Goal: Information Seeking & Learning: Check status

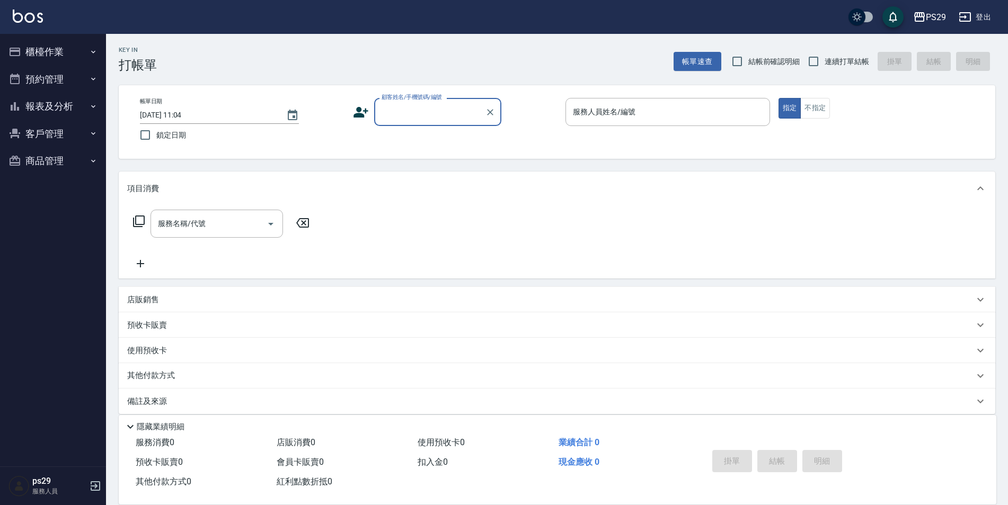
click at [52, 101] on button "報表及分析" at bounding box center [52, 107] width 97 height 28
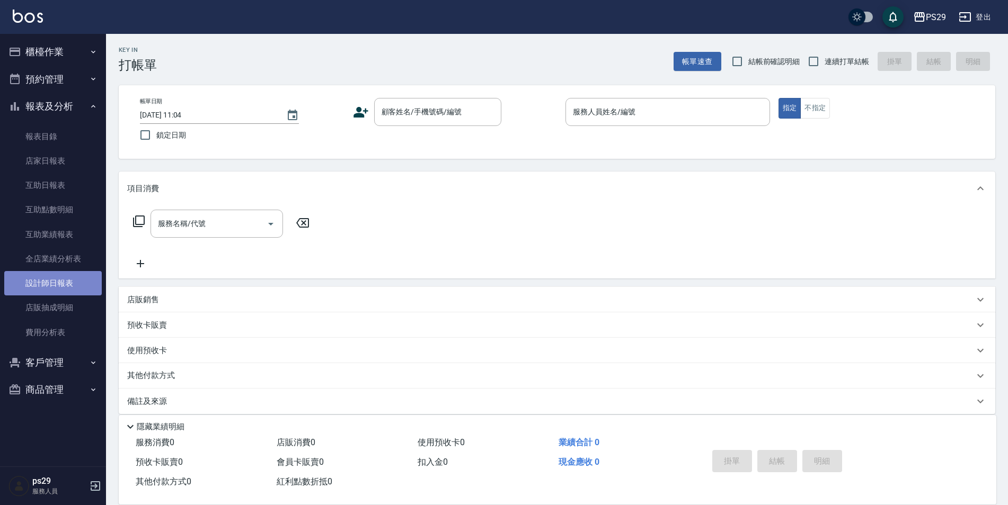
click at [63, 288] on link "設計師日報表" at bounding box center [52, 283] width 97 height 24
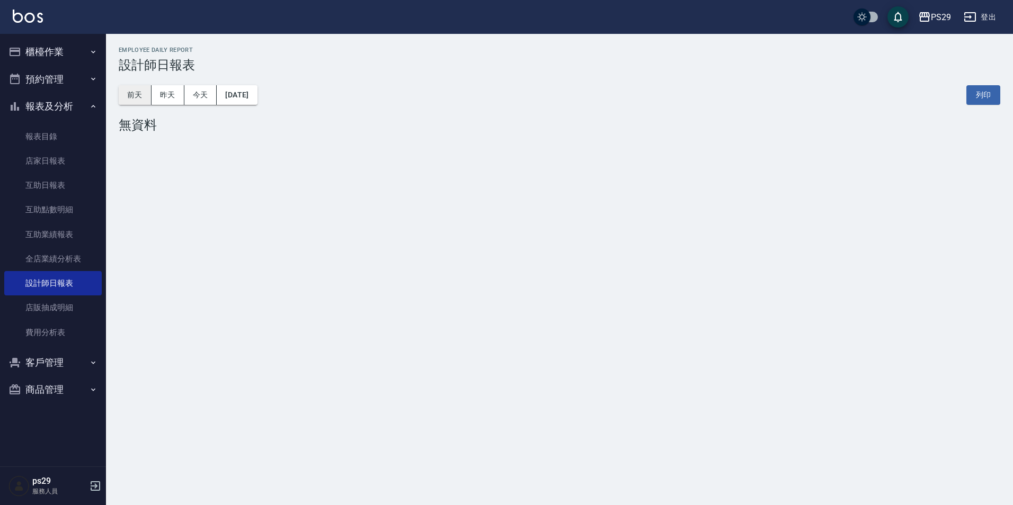
click at [134, 98] on button "前天" at bounding box center [135, 95] width 33 height 20
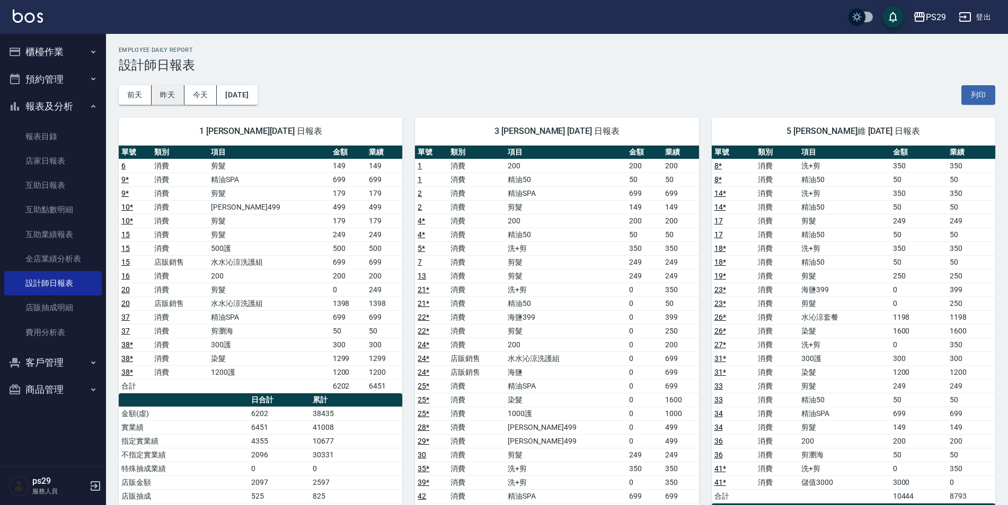
click at [179, 97] on button "昨天" at bounding box center [168, 95] width 33 height 20
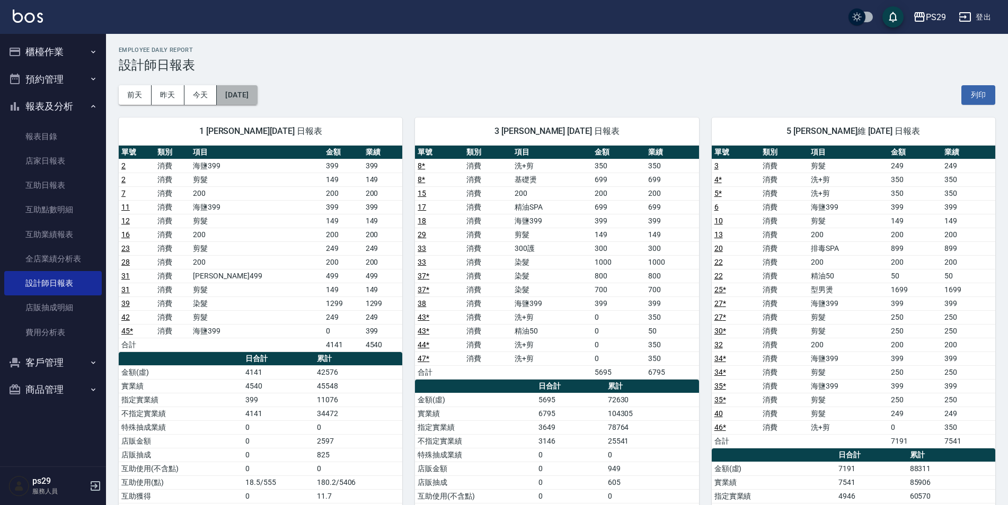
click at [257, 91] on button "[DATE]" at bounding box center [237, 95] width 40 height 20
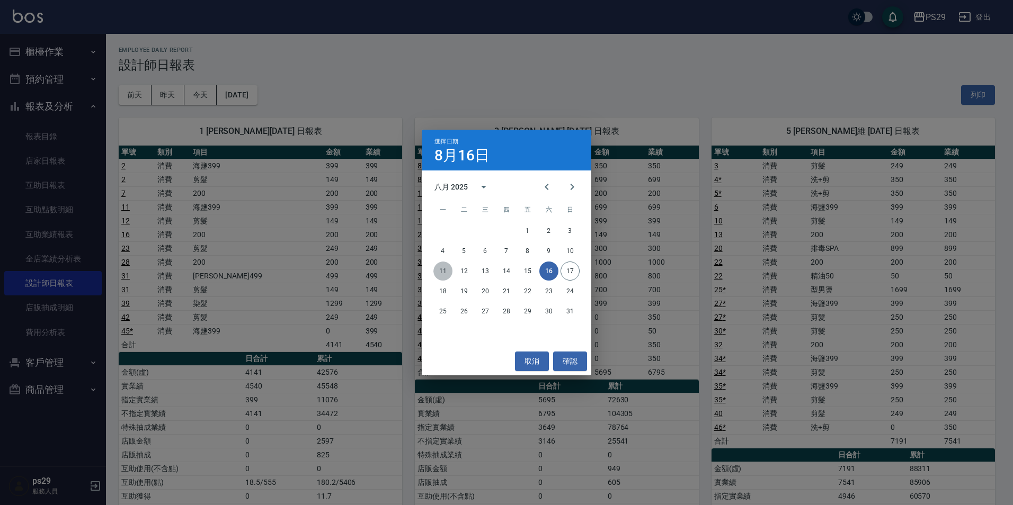
click at [449, 270] on button "11" at bounding box center [442, 271] width 19 height 19
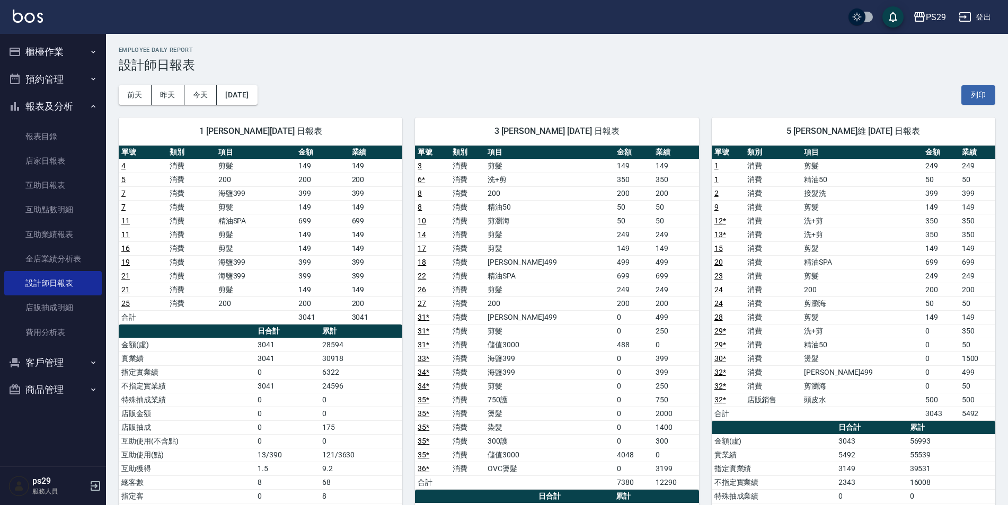
click at [235, 84] on div "[DATE] [DATE] [DATE] [DATE] 列印" at bounding box center [557, 95] width 876 height 45
click at [237, 85] on button "[DATE]" at bounding box center [237, 95] width 40 height 20
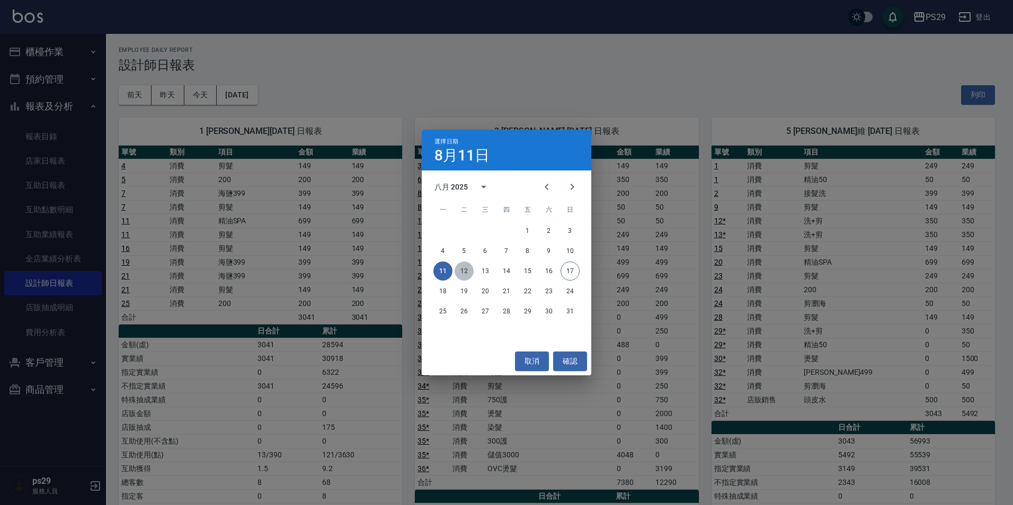
click at [458, 265] on button "12" at bounding box center [464, 271] width 19 height 19
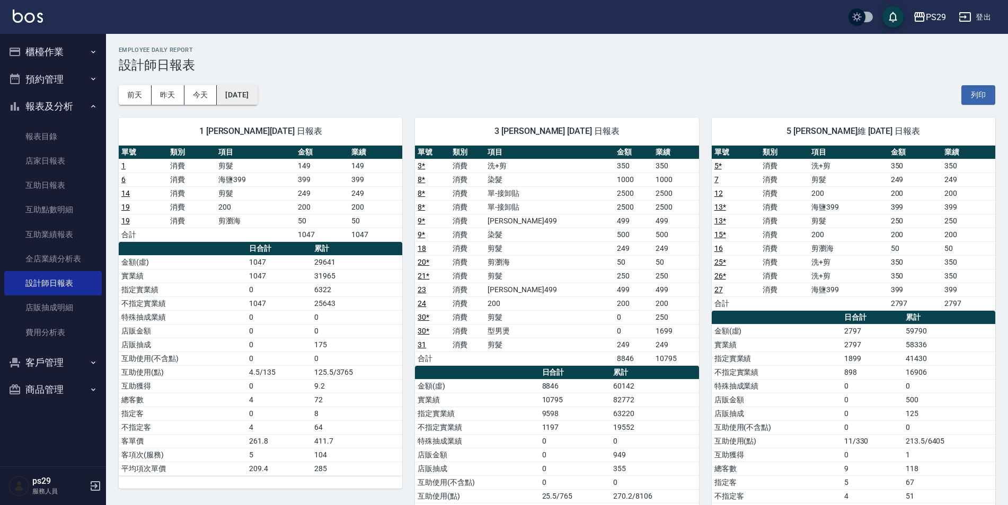
click at [257, 87] on button "[DATE]" at bounding box center [237, 95] width 40 height 20
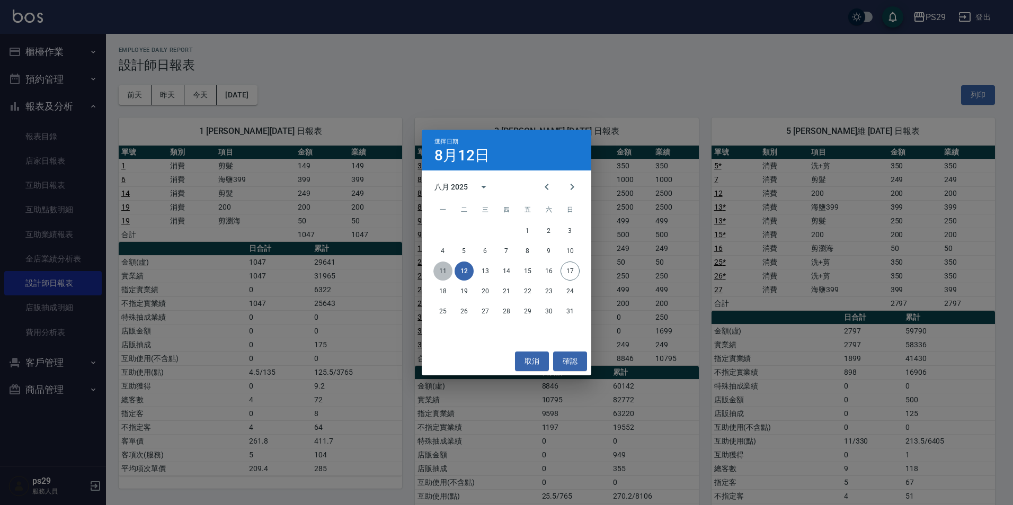
click at [443, 273] on button "11" at bounding box center [442, 271] width 19 height 19
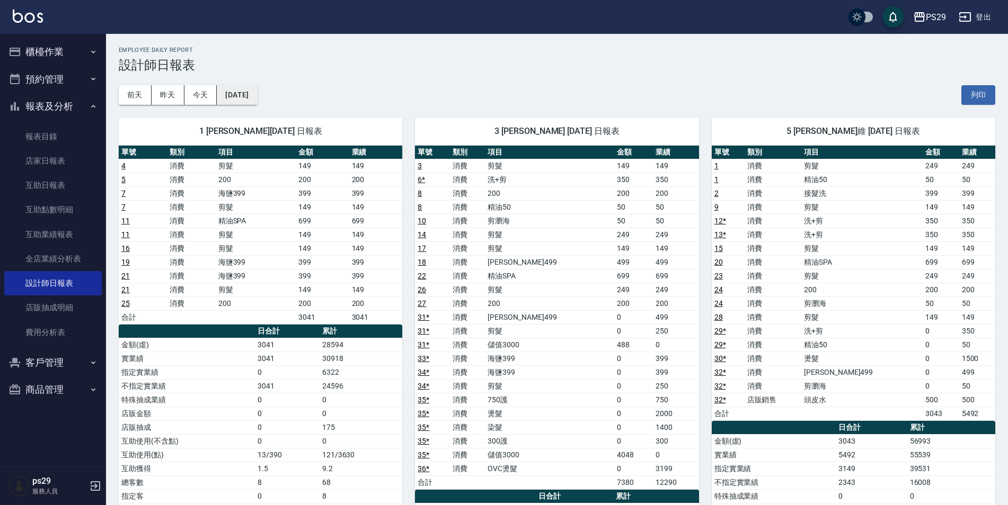
click at [251, 92] on button "[DATE]" at bounding box center [237, 95] width 40 height 20
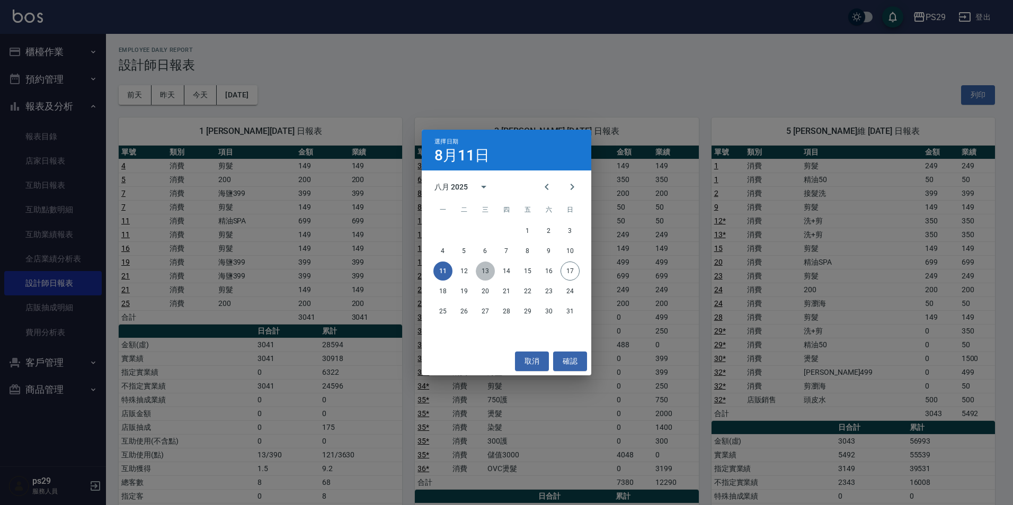
click at [484, 264] on button "13" at bounding box center [485, 271] width 19 height 19
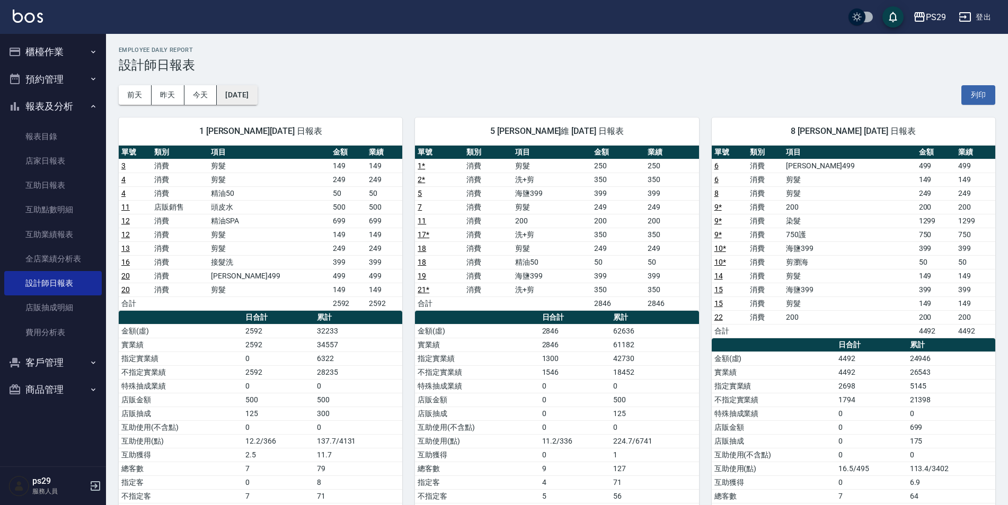
click at [257, 93] on button "[DATE]" at bounding box center [237, 95] width 40 height 20
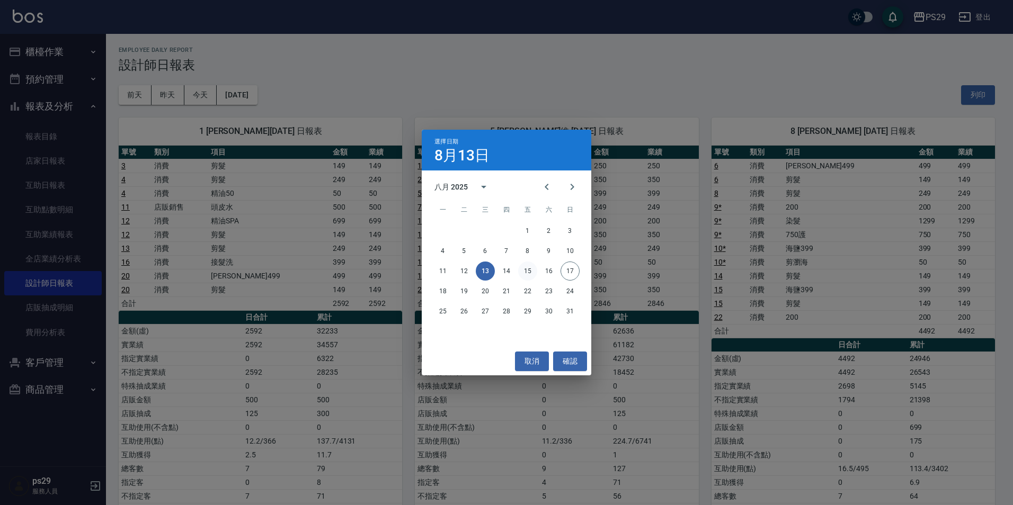
click at [528, 267] on button "15" at bounding box center [527, 271] width 19 height 19
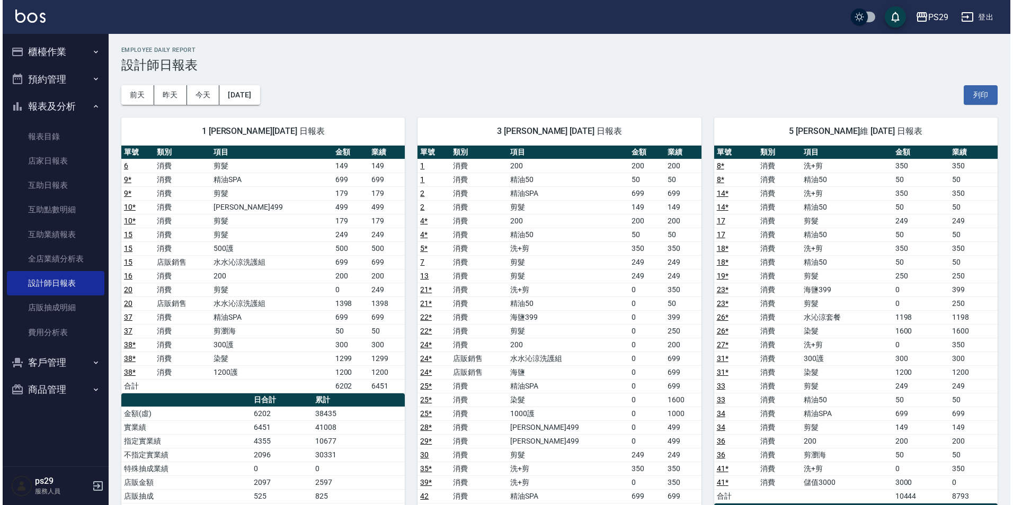
scroll to position [53, 0]
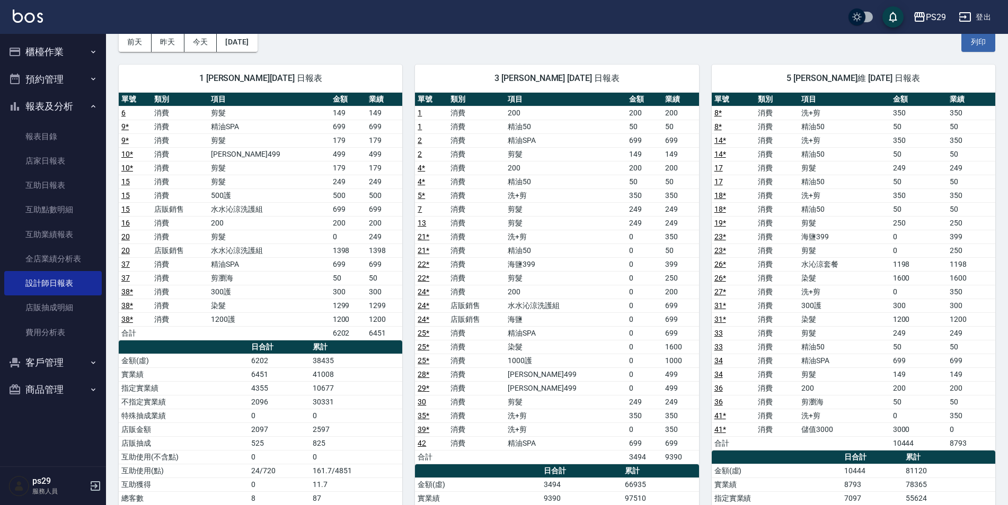
click at [247, 32] on div "PS29 登出" at bounding box center [504, 17] width 1008 height 34
click at [256, 38] on button "[DATE]" at bounding box center [237, 42] width 40 height 20
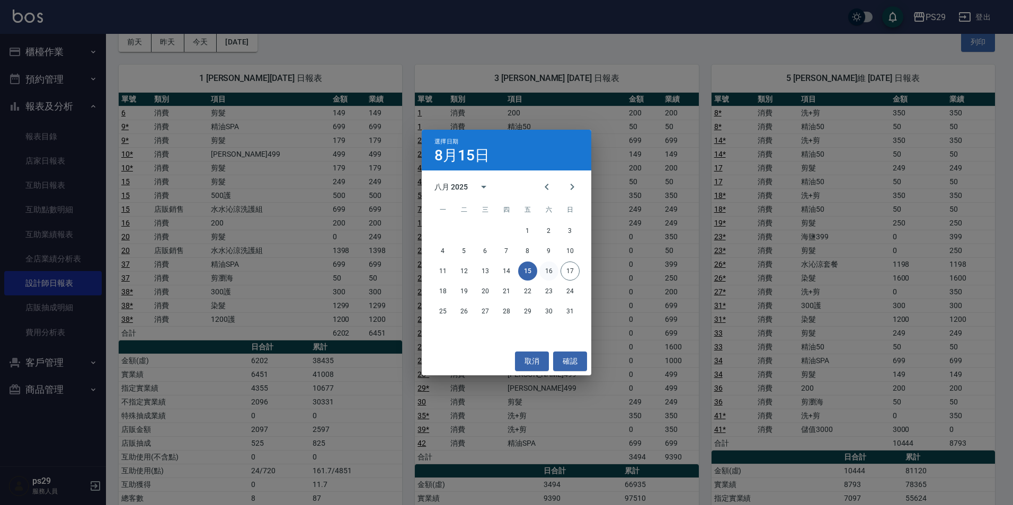
click at [543, 268] on button "16" at bounding box center [548, 271] width 19 height 19
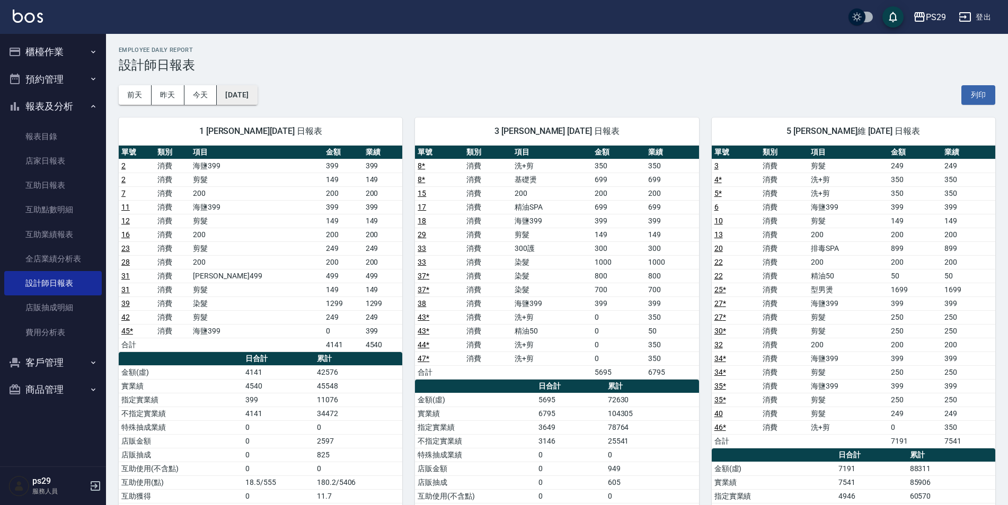
click at [220, 87] on button "[DATE]" at bounding box center [237, 95] width 40 height 20
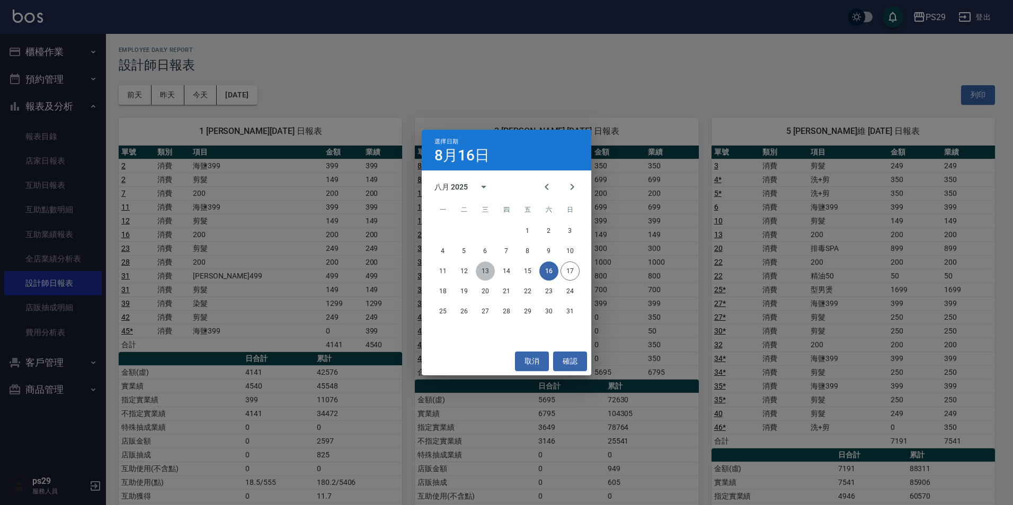
click at [480, 271] on button "13" at bounding box center [485, 271] width 19 height 19
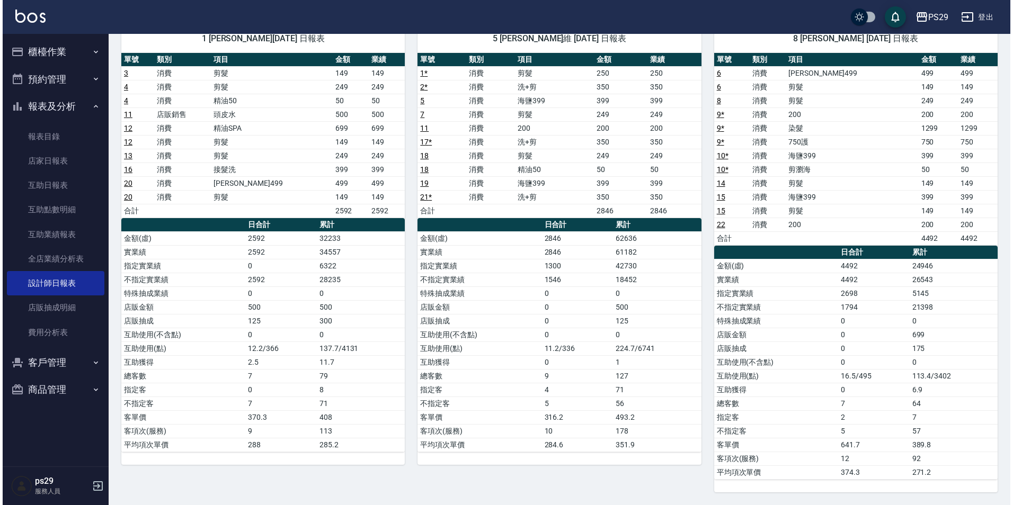
scroll to position [40, 0]
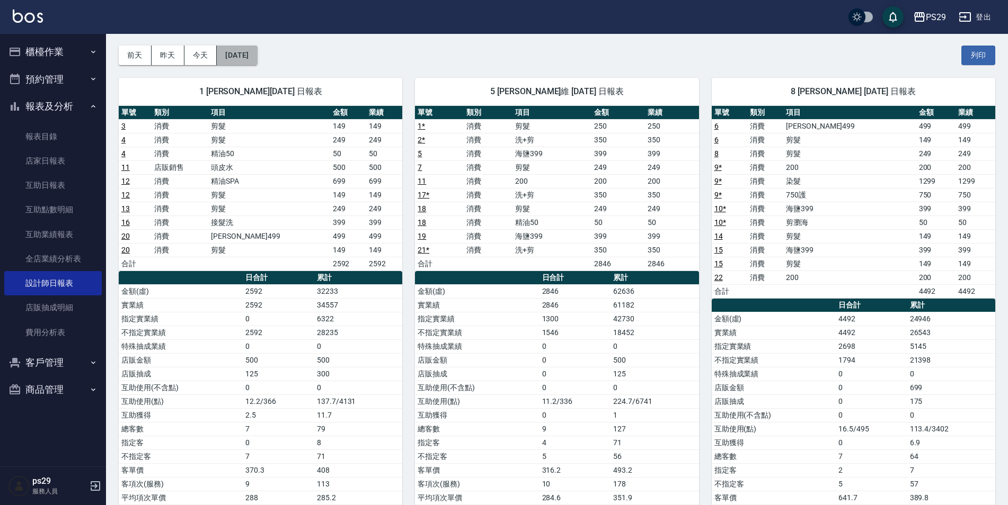
click at [239, 59] on button "[DATE]" at bounding box center [237, 56] width 40 height 20
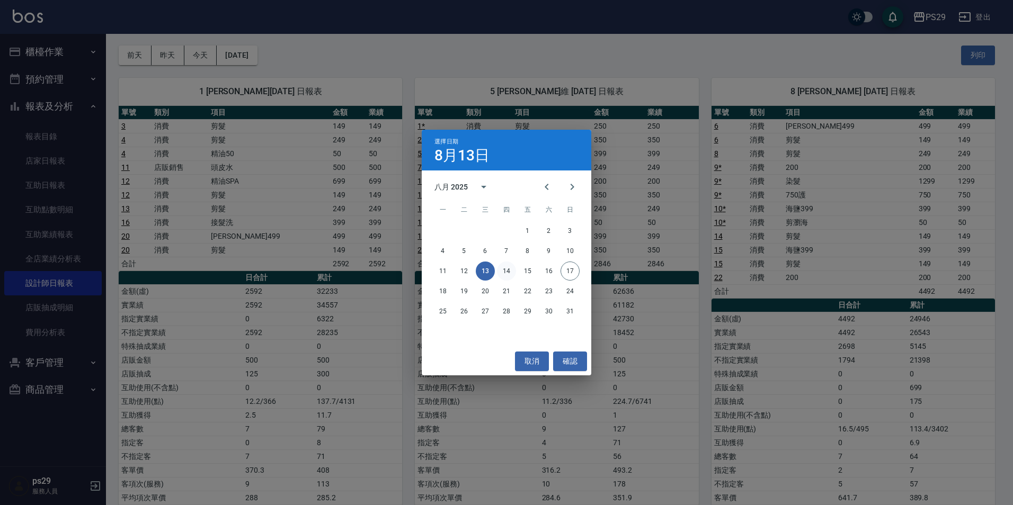
click at [508, 271] on button "14" at bounding box center [506, 271] width 19 height 19
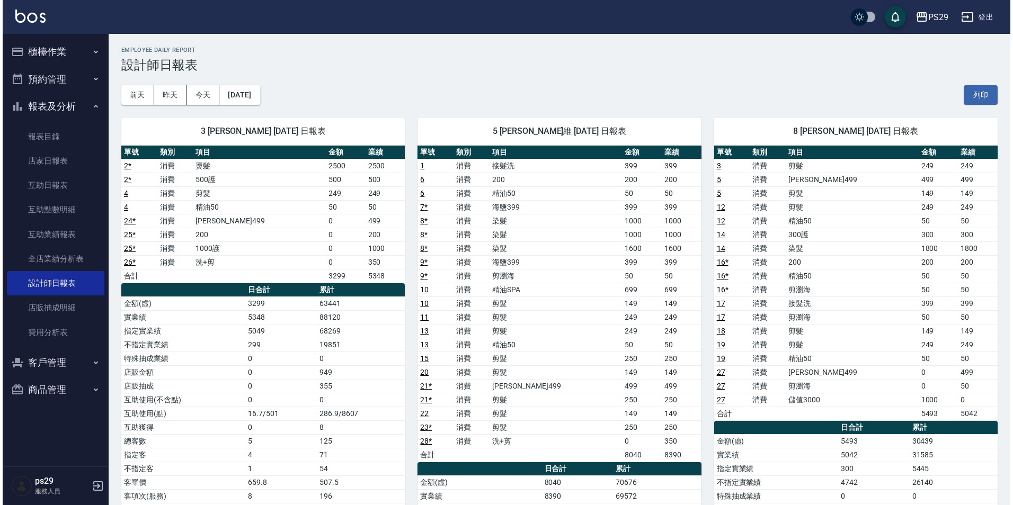
scroll to position [53, 0]
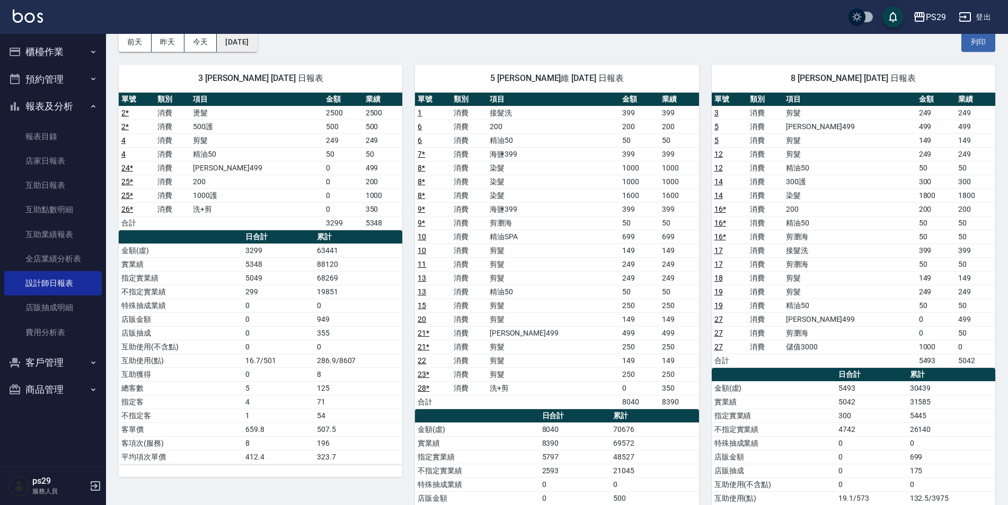
click at [257, 40] on button "[DATE]" at bounding box center [237, 42] width 40 height 20
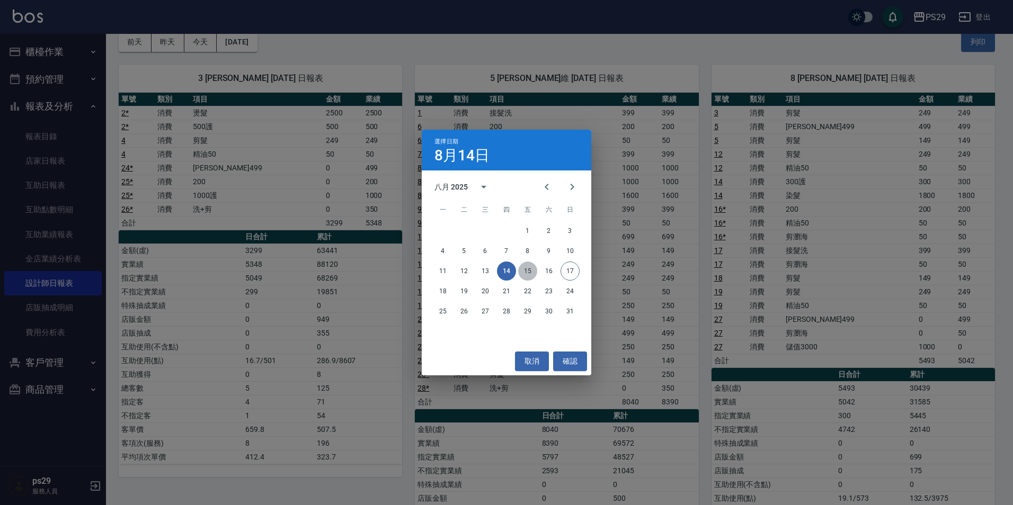
click at [533, 272] on button "15" at bounding box center [527, 271] width 19 height 19
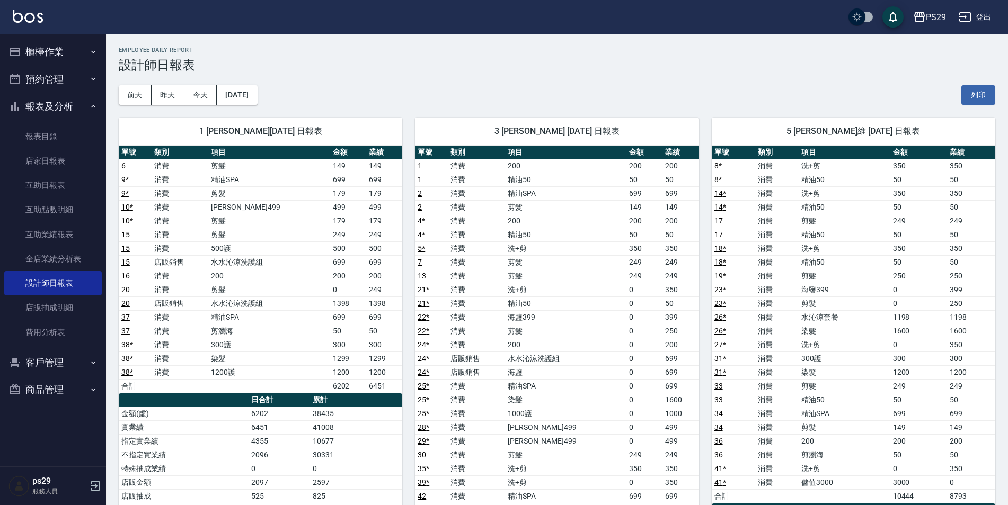
click at [244, 84] on div "[DATE] [DATE] [DATE] [DATE] 列印" at bounding box center [557, 95] width 876 height 45
click at [249, 102] on button "[DATE]" at bounding box center [237, 95] width 40 height 20
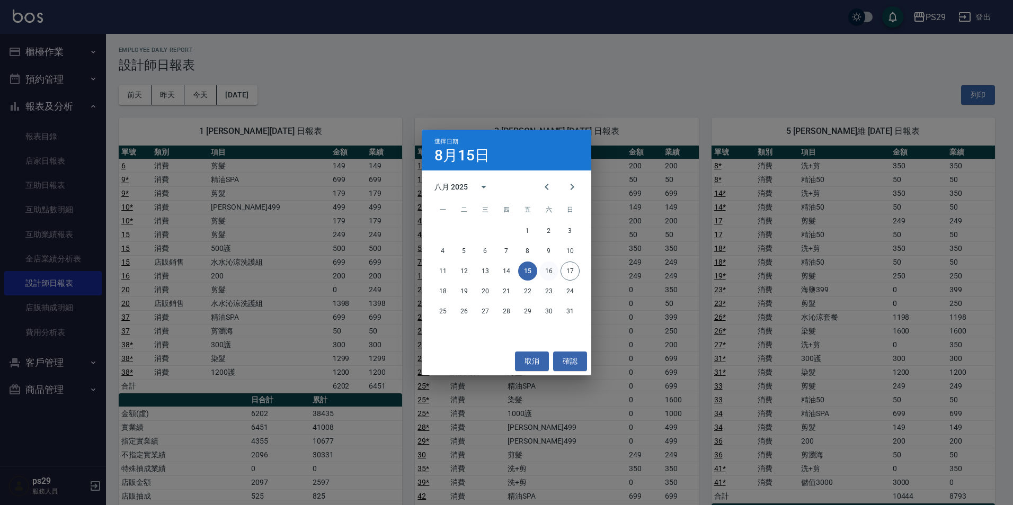
click at [553, 270] on button "16" at bounding box center [548, 271] width 19 height 19
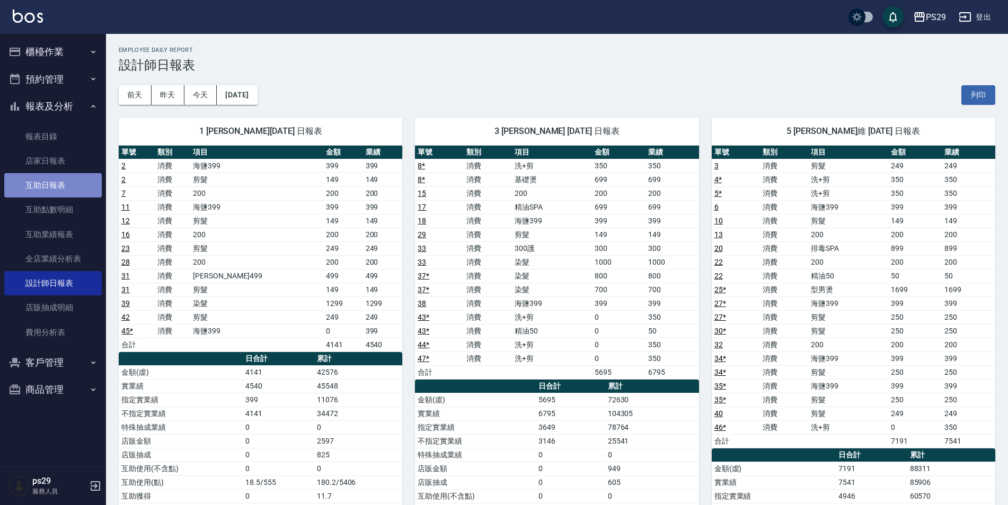
click at [86, 193] on link "互助日報表" at bounding box center [52, 185] width 97 height 24
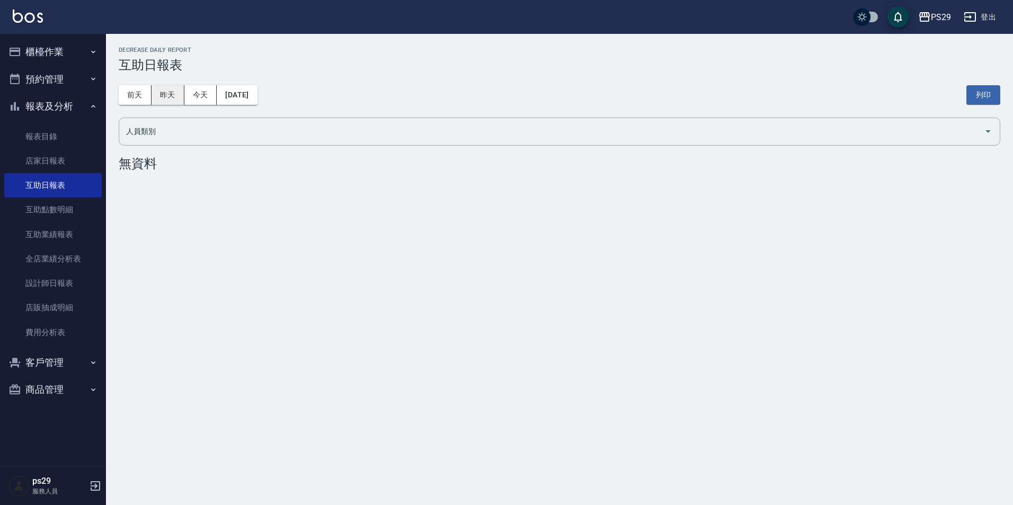
click at [180, 94] on button "昨天" at bounding box center [168, 95] width 33 height 20
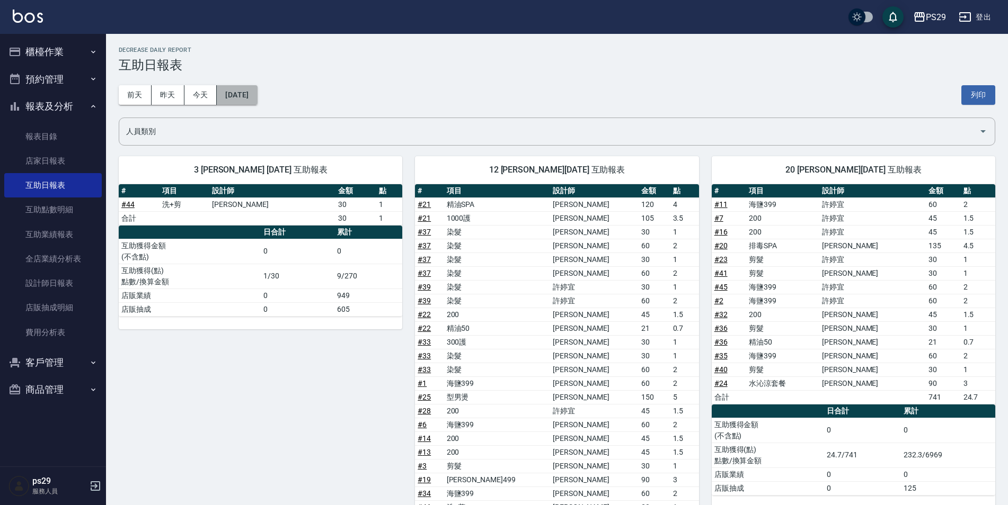
click at [234, 92] on button "[DATE]" at bounding box center [237, 95] width 40 height 20
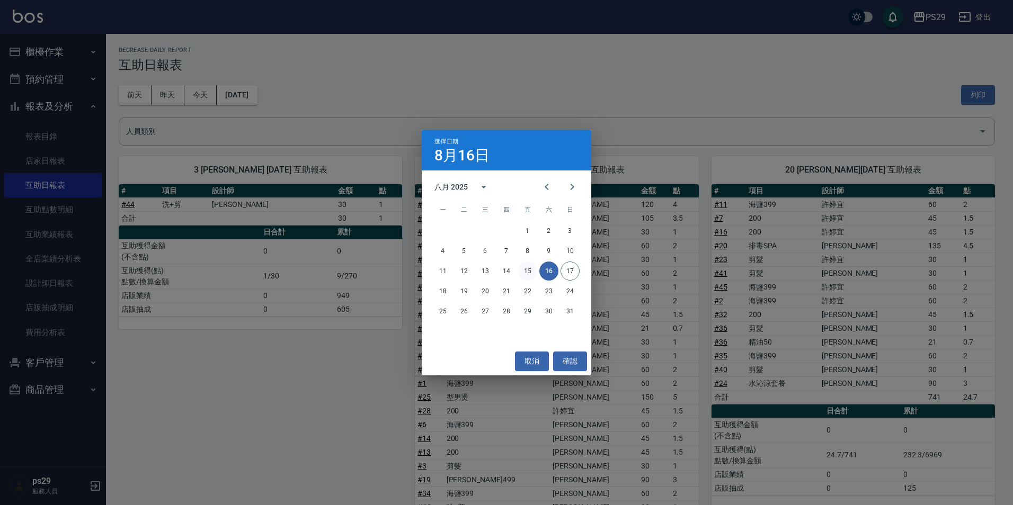
click at [532, 268] on button "15" at bounding box center [527, 271] width 19 height 19
